Goal: Navigation & Orientation: Find specific page/section

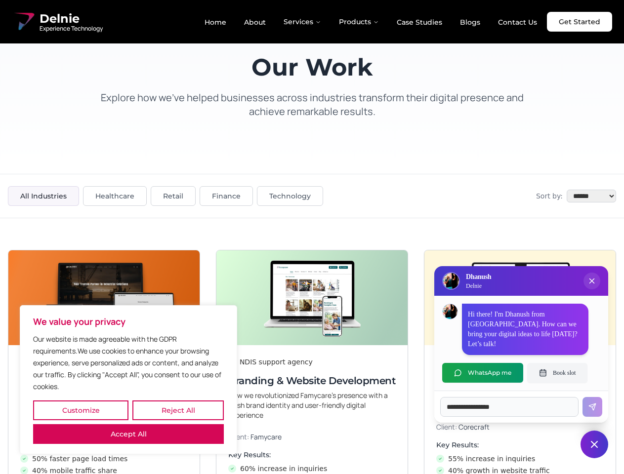
click at [80, 410] on button "Customize" at bounding box center [80, 410] width 95 height 20
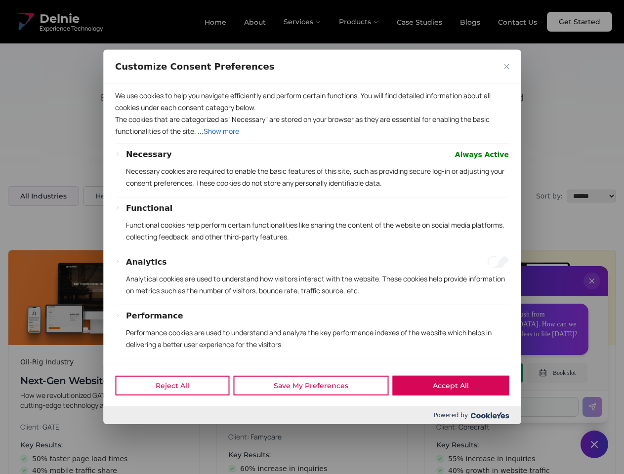
click at [178, 410] on div at bounding box center [312, 237] width 624 height 474
click at [128, 84] on div "Customize Consent Preferences" at bounding box center [311, 67] width 417 height 34
click at [312, 114] on p "We use cookies to help you navigate efficiently and perform certain functions. …" at bounding box center [312, 102] width 394 height 24
click at [592, 291] on div at bounding box center [312, 237] width 624 height 474
click at [482, 373] on div "Reject All Save My Preferences Accept All" at bounding box center [311, 385] width 417 height 42
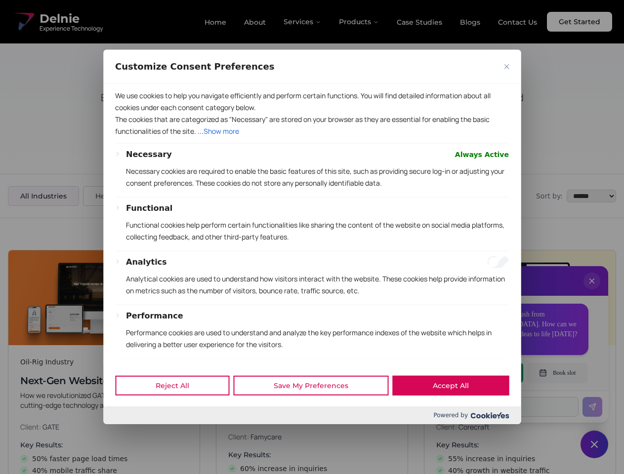
click at [557, 373] on div at bounding box center [312, 237] width 624 height 474
click at [594, 444] on div at bounding box center [312, 237] width 624 height 474
click at [303, 22] on div at bounding box center [312, 237] width 624 height 474
click at [359, 22] on div at bounding box center [312, 237] width 624 height 474
